Goal: Check status: Check status

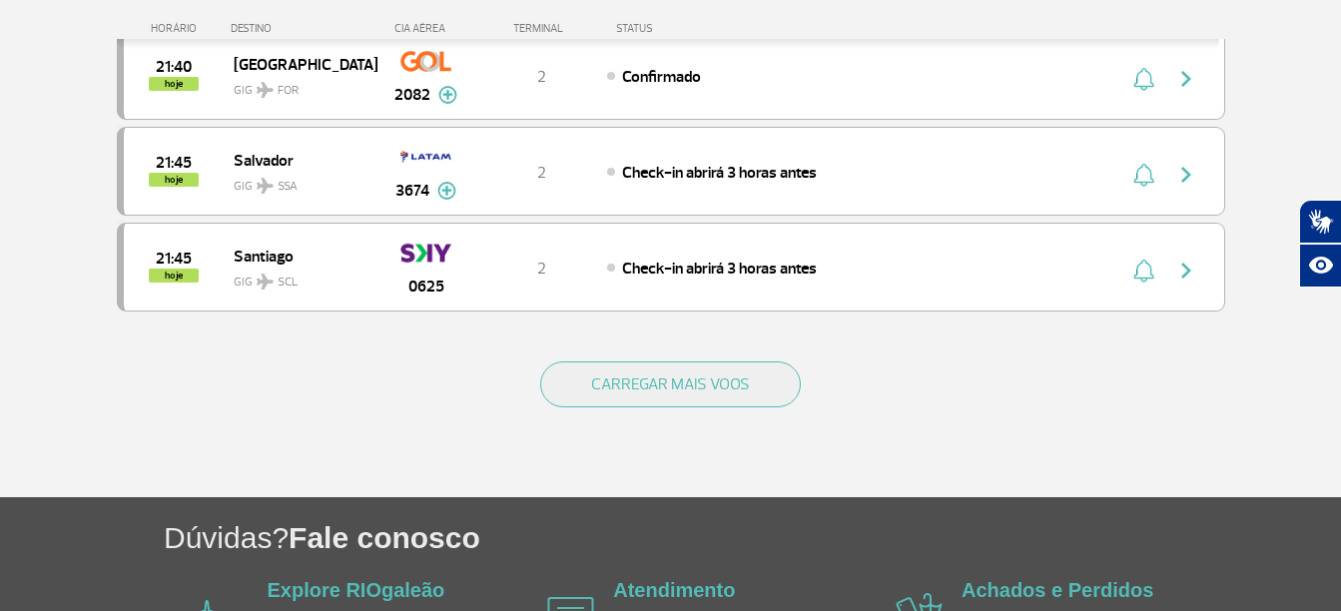
scroll to position [1997, 0]
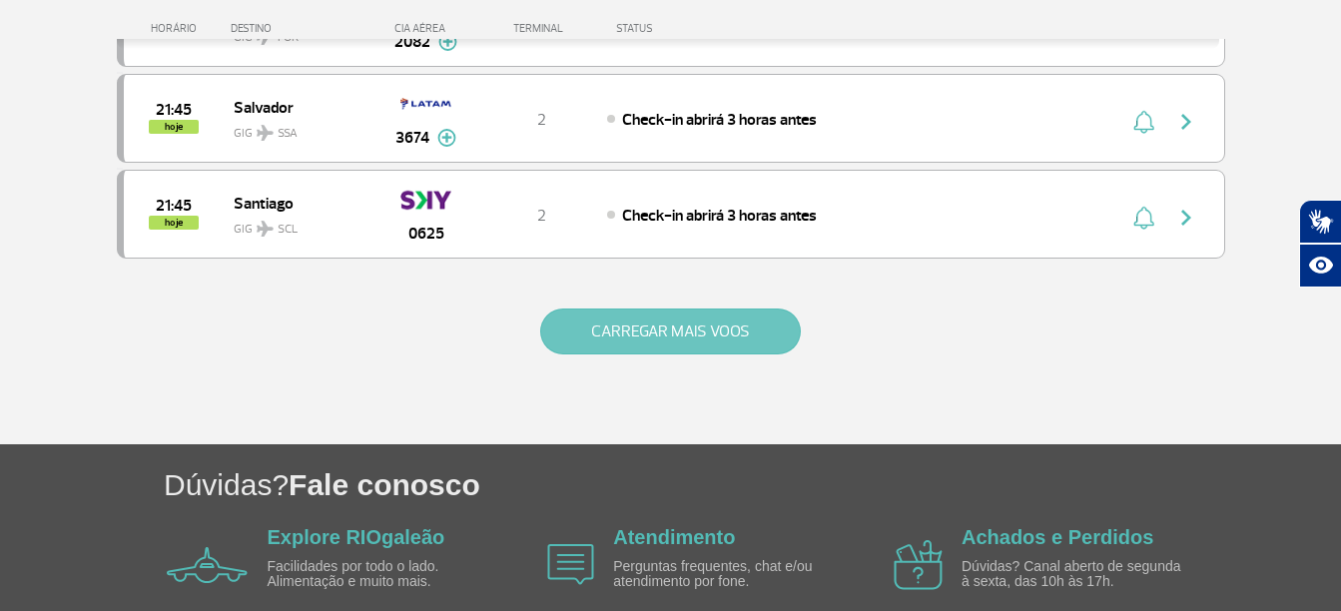
click at [652, 338] on button "CARREGAR MAIS VOOS" at bounding box center [670, 331] width 261 height 46
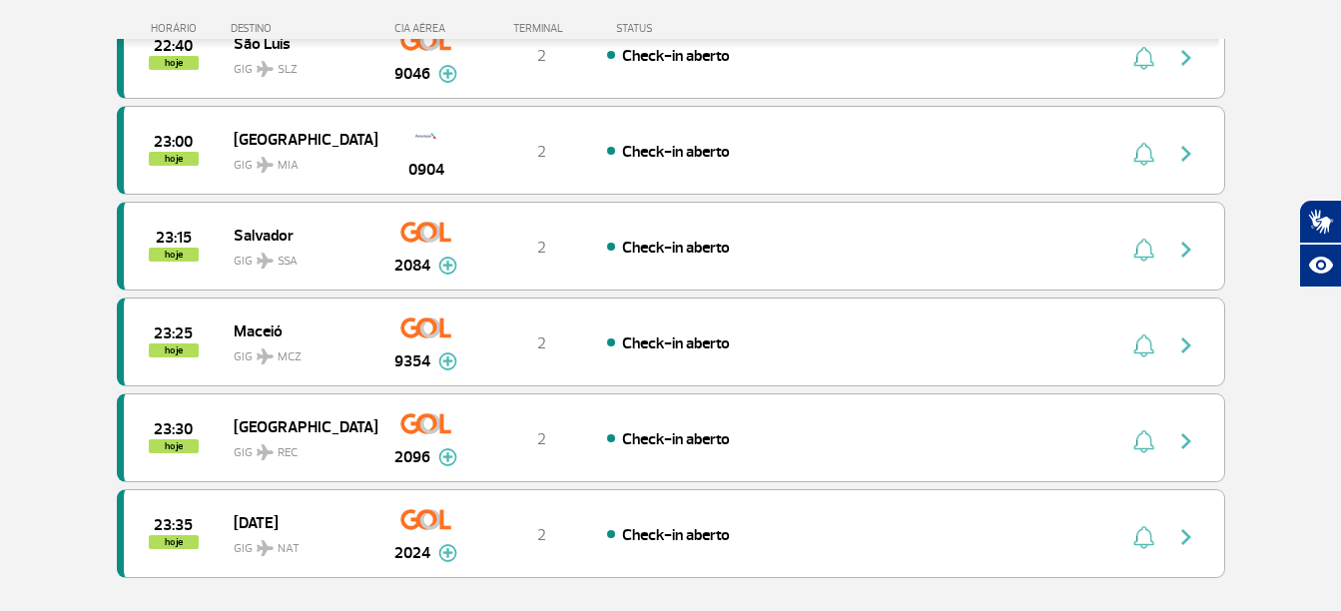
scroll to position [3893, 0]
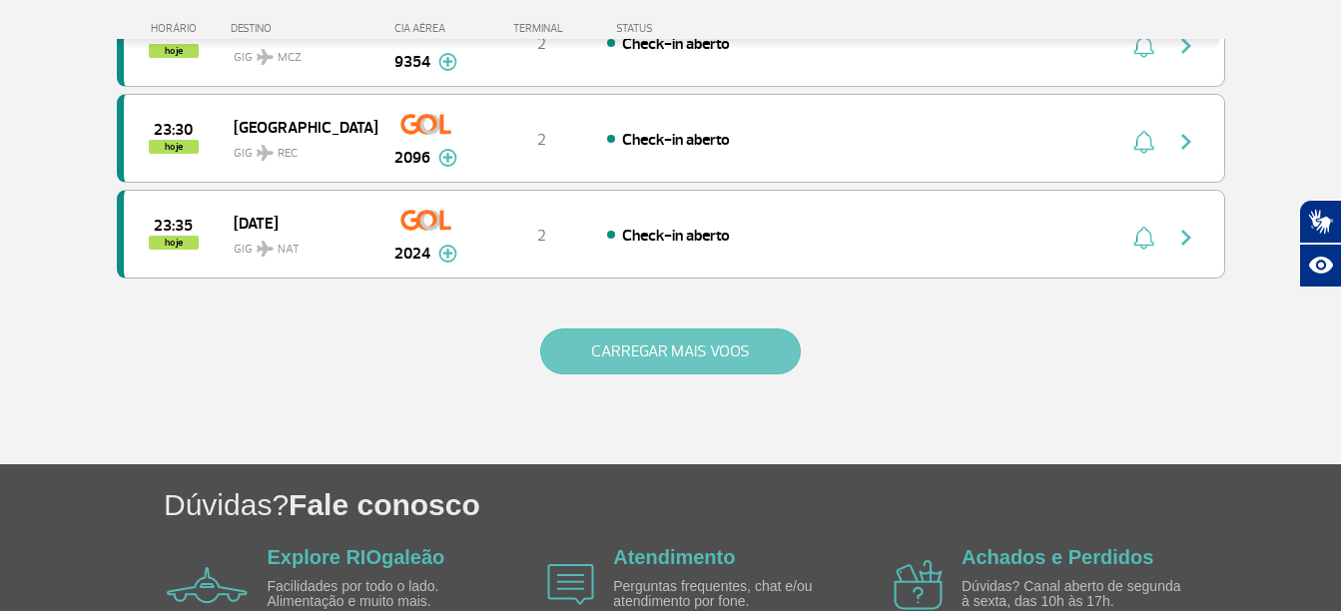
click at [726, 363] on button "CARREGAR MAIS VOOS" at bounding box center [670, 351] width 261 height 46
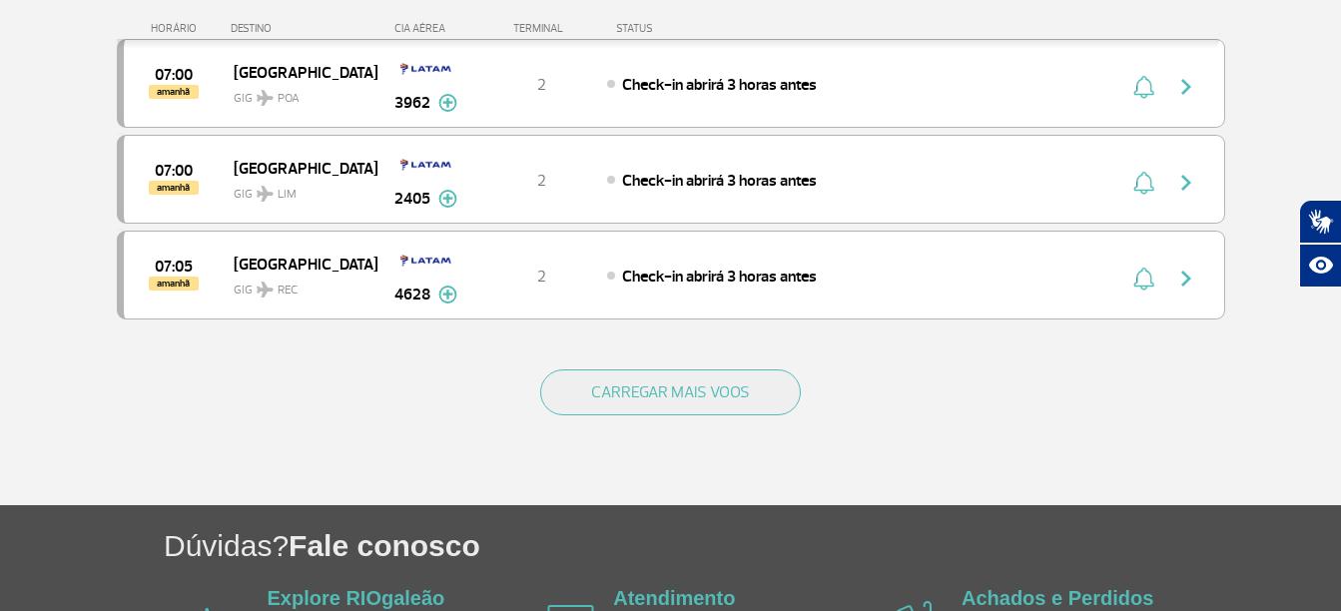
scroll to position [5790, 0]
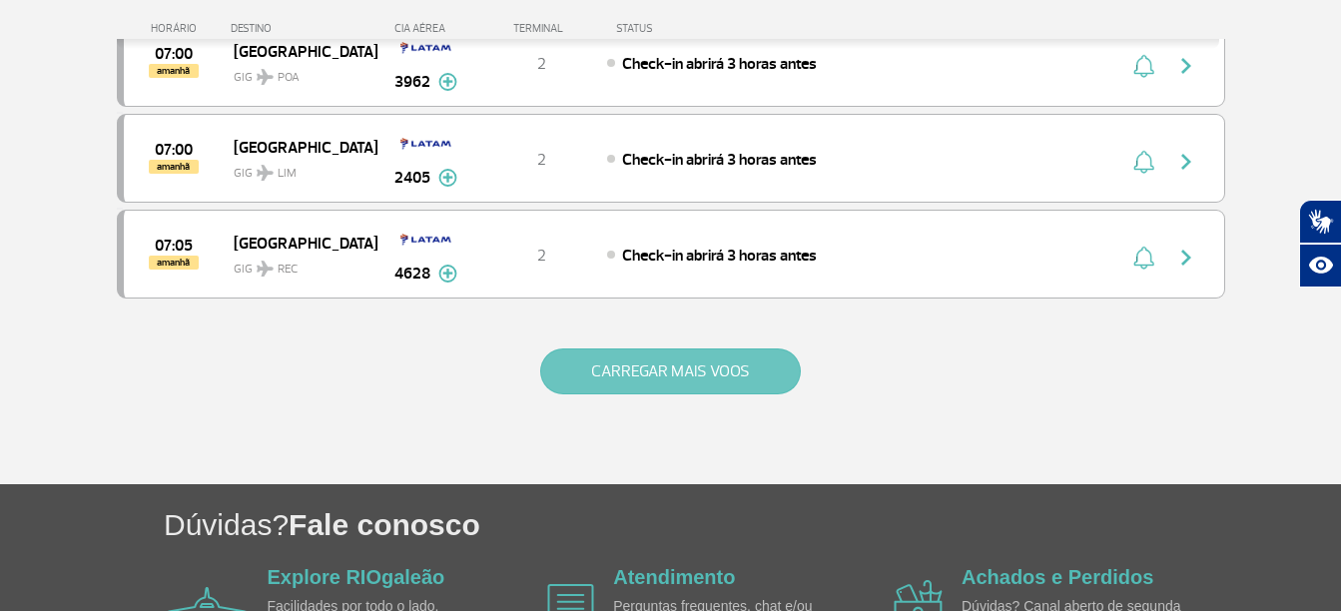
click at [730, 380] on button "CARREGAR MAIS VOOS" at bounding box center [670, 371] width 261 height 46
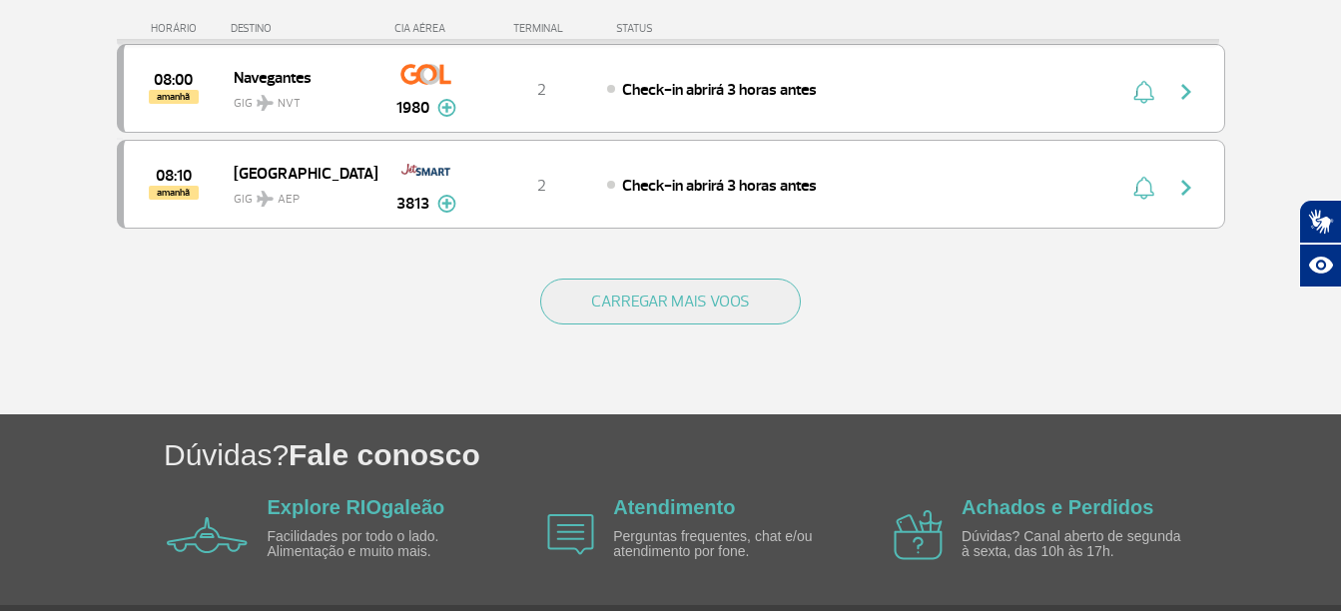
scroll to position [7787, 0]
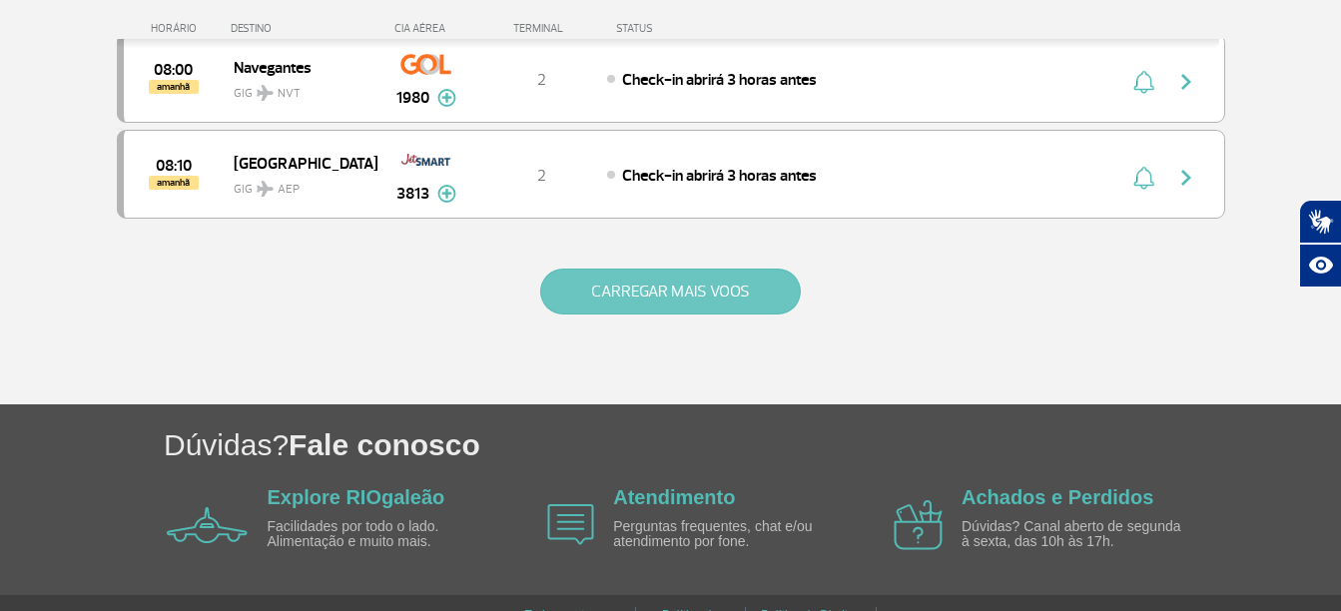
click at [721, 294] on button "CARREGAR MAIS VOOS" at bounding box center [670, 292] width 261 height 46
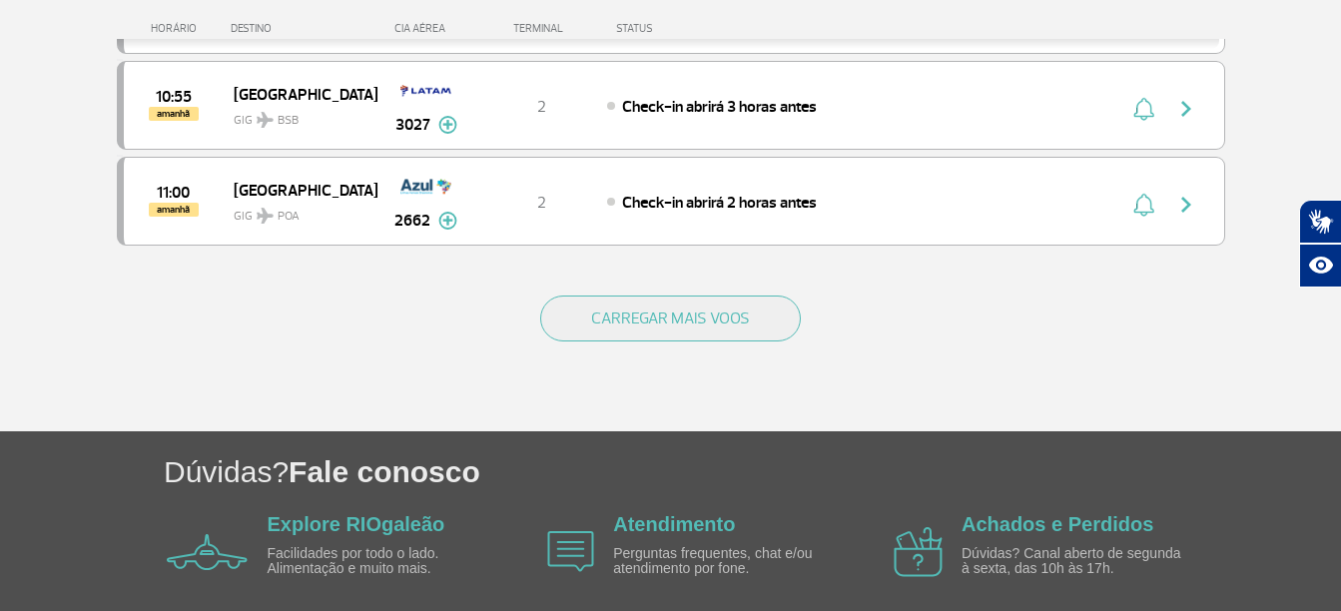
scroll to position [9684, 0]
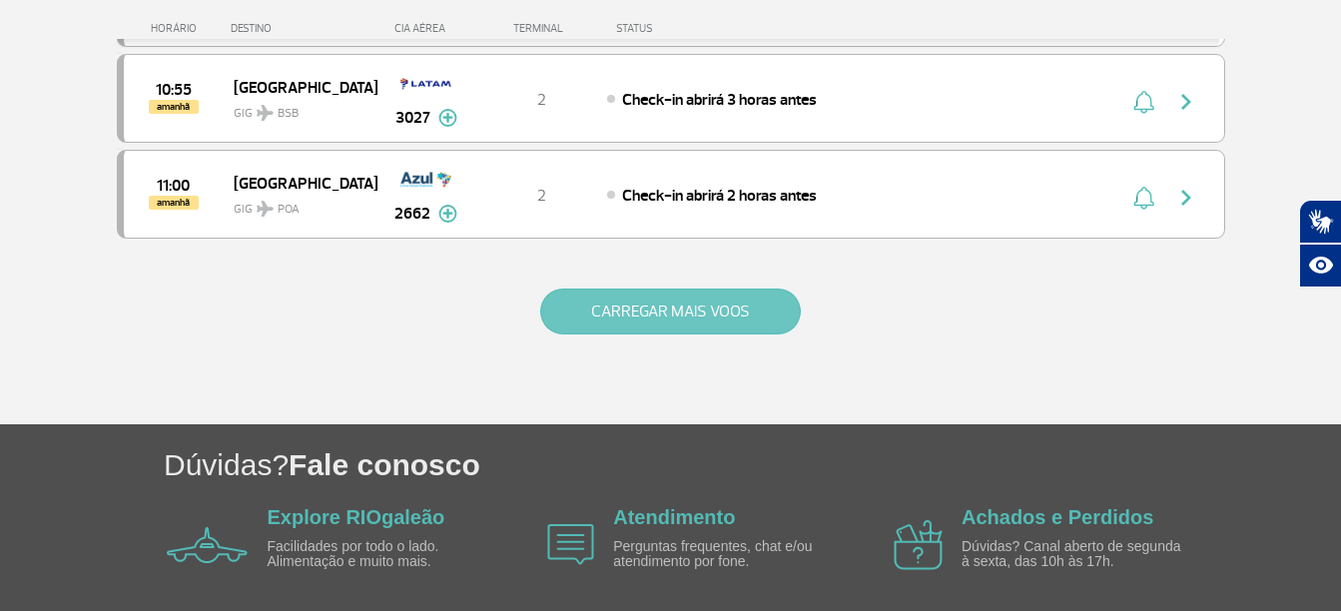
click at [678, 324] on button "CARREGAR MAIS VOOS" at bounding box center [670, 312] width 261 height 46
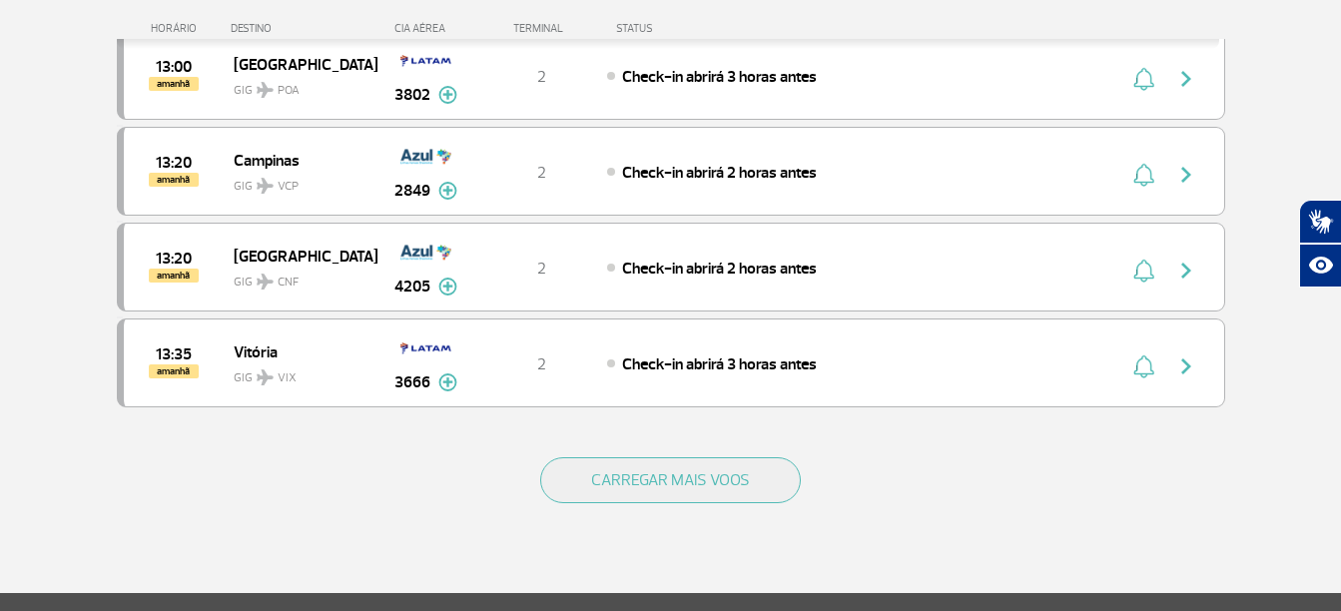
scroll to position [11481, 0]
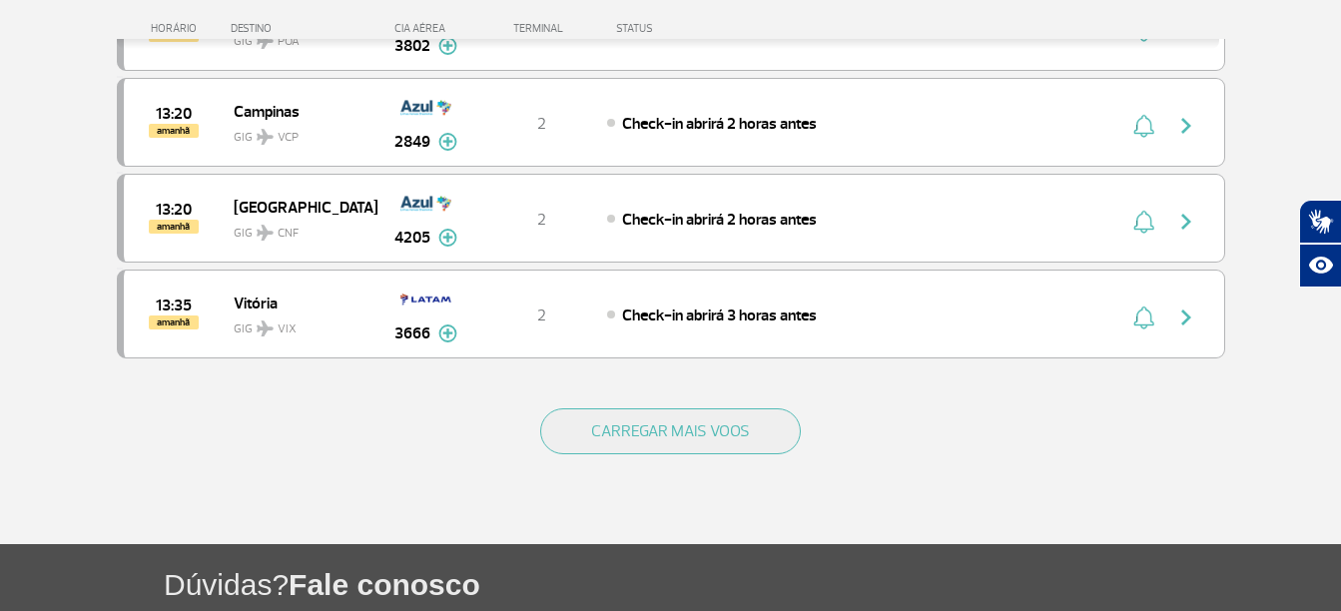
click at [706, 385] on div "CARREGAR MAIS VOOS" at bounding box center [671, 463] width 1108 height 161
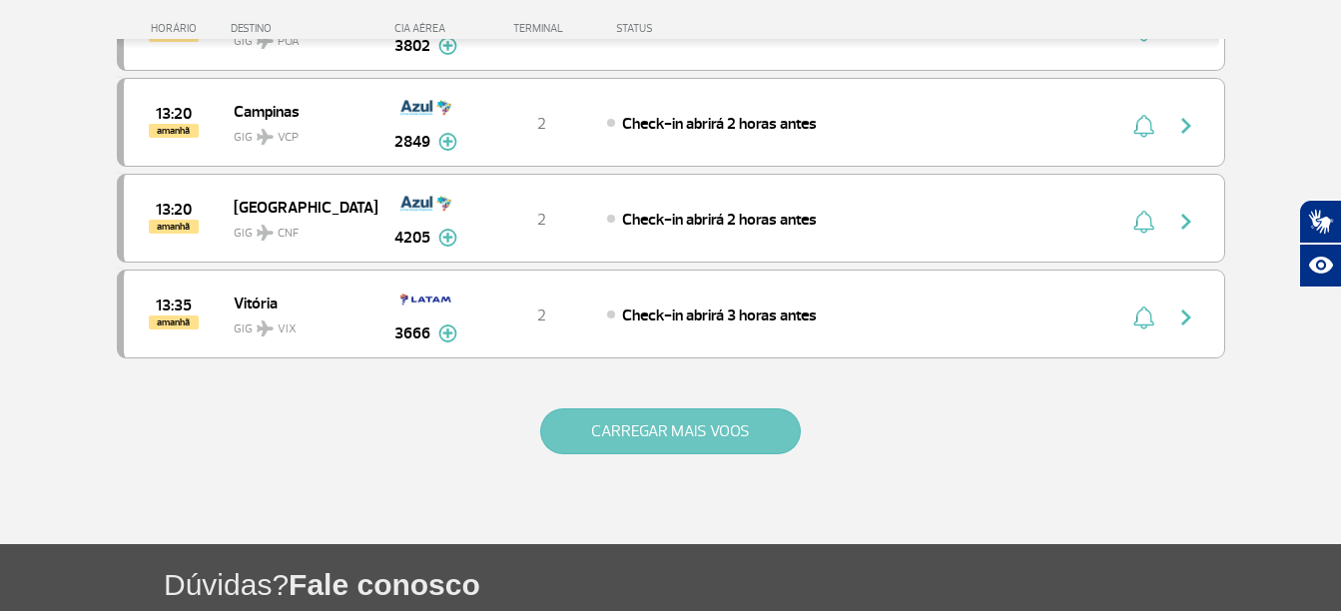
click at [697, 409] on button "CARREGAR MAIS VOOS" at bounding box center [670, 431] width 261 height 46
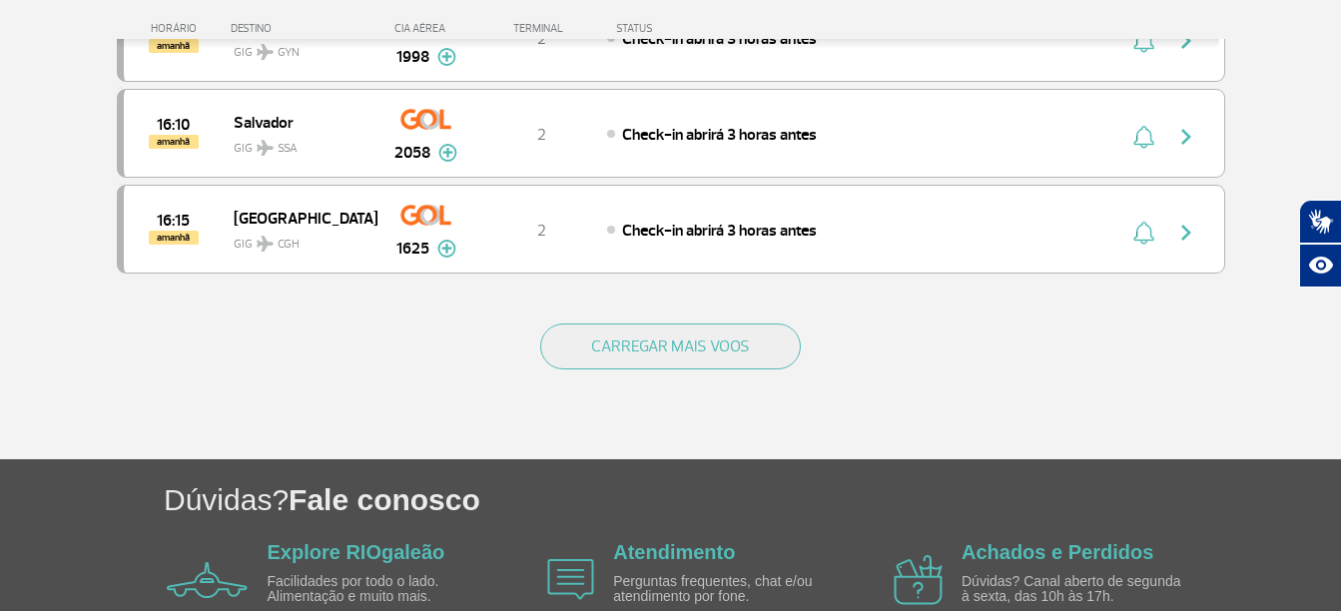
scroll to position [13580, 0]
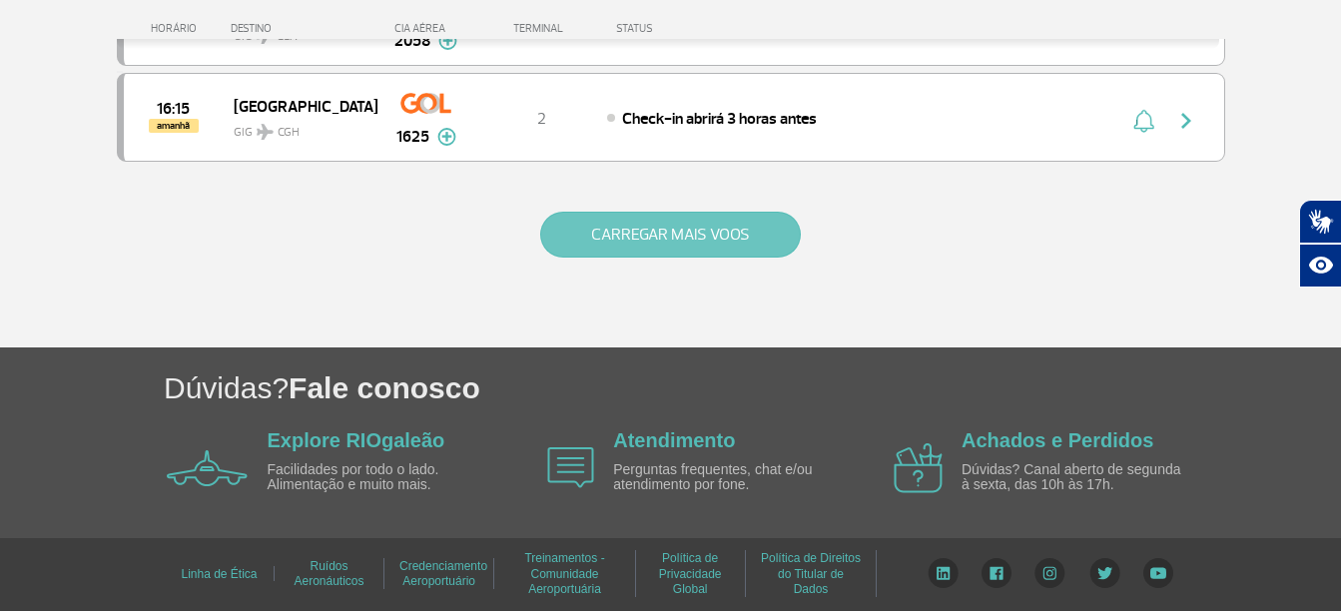
click at [710, 236] on button "CARREGAR MAIS VOOS" at bounding box center [670, 235] width 261 height 46
